Goal: Transaction & Acquisition: Purchase product/service

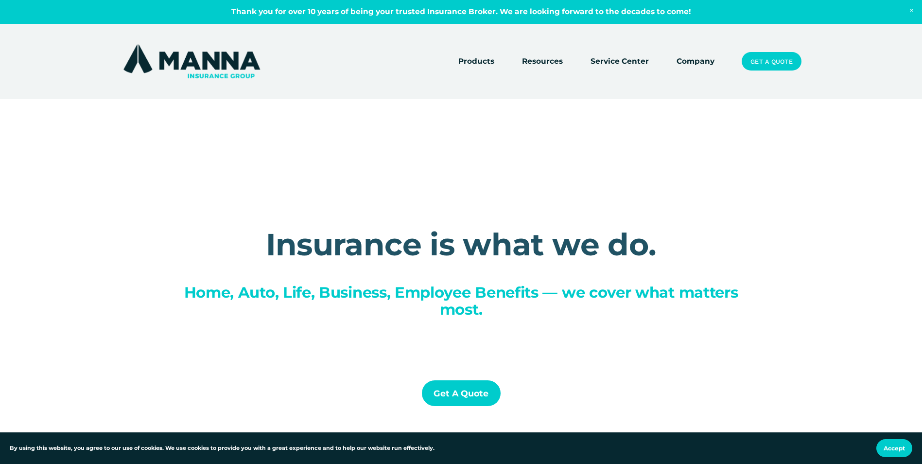
click at [770, 59] on link "Get a Quote" at bounding box center [771, 61] width 59 height 18
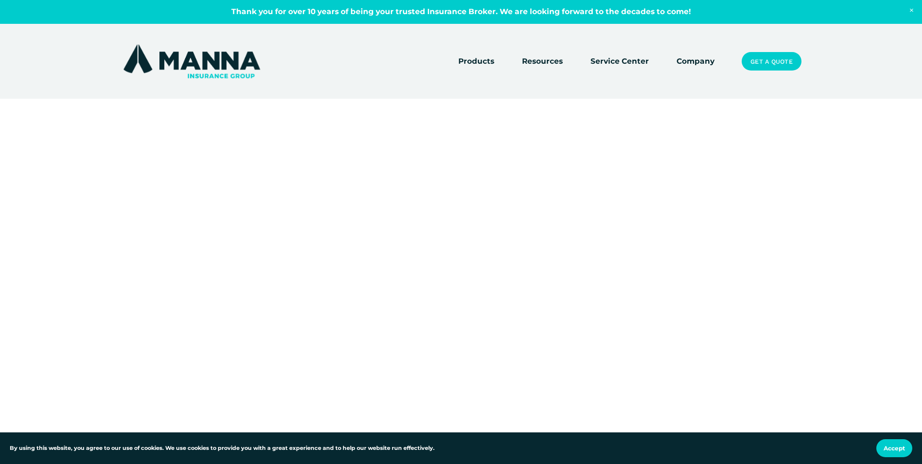
click at [621, 59] on link "Service Center" at bounding box center [619, 61] width 58 height 14
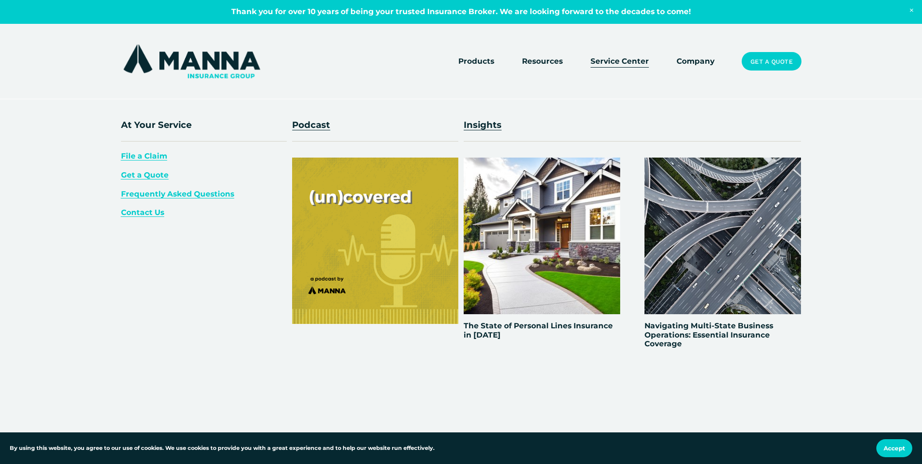
click at [538, 59] on span "Resources" at bounding box center [542, 61] width 41 height 12
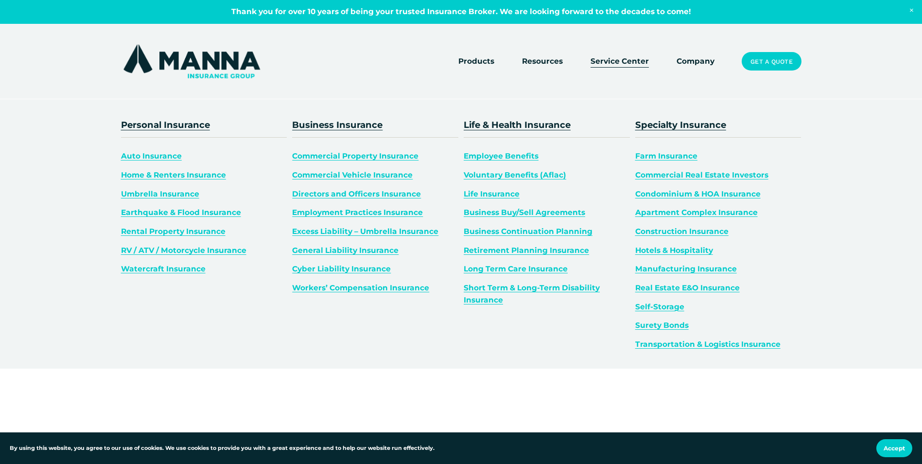
click at [473, 63] on span "Products" at bounding box center [476, 61] width 36 height 12
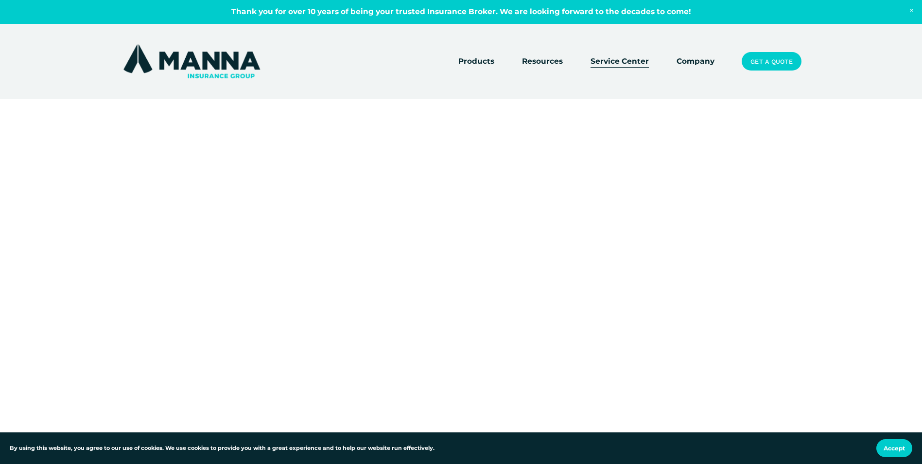
click at [766, 57] on link "Get a Quote" at bounding box center [771, 61] width 59 height 18
